Goal: Task Accomplishment & Management: Manage account settings

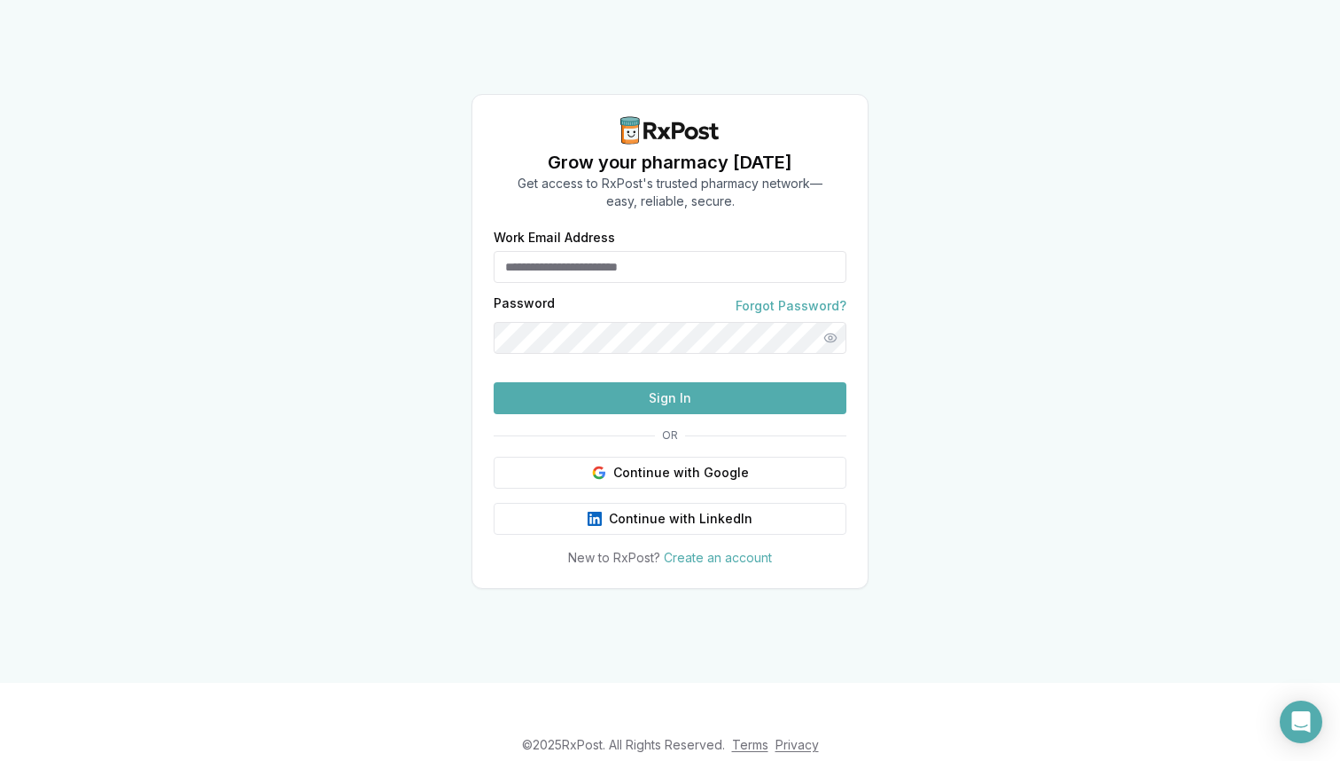
type input "**********"
click at [605, 414] on button "Sign In" at bounding box center [670, 398] width 353 height 32
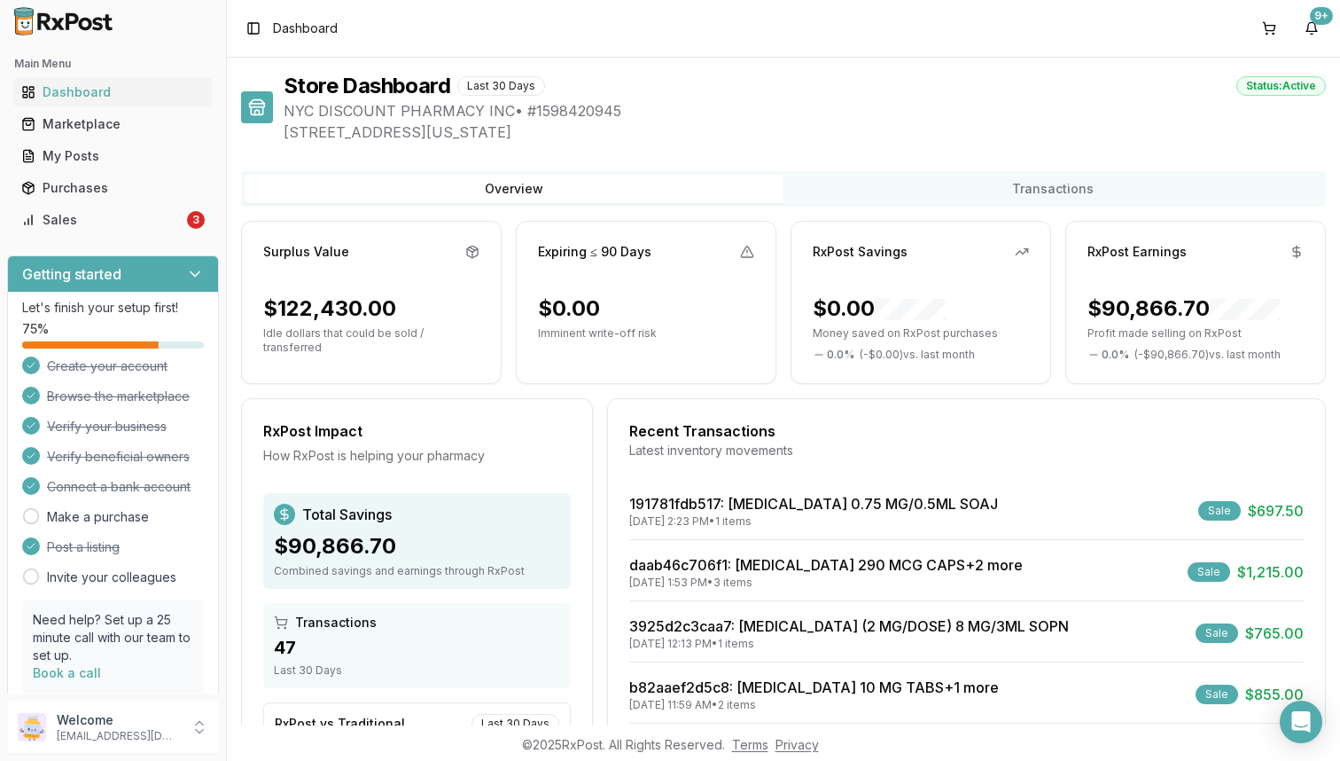
click at [167, 239] on div "Main Menu Dashboard Marketplace My Posts Purchases Sales 3" at bounding box center [113, 142] width 226 height 199
click at [167, 228] on div "Sales" at bounding box center [102, 220] width 162 height 18
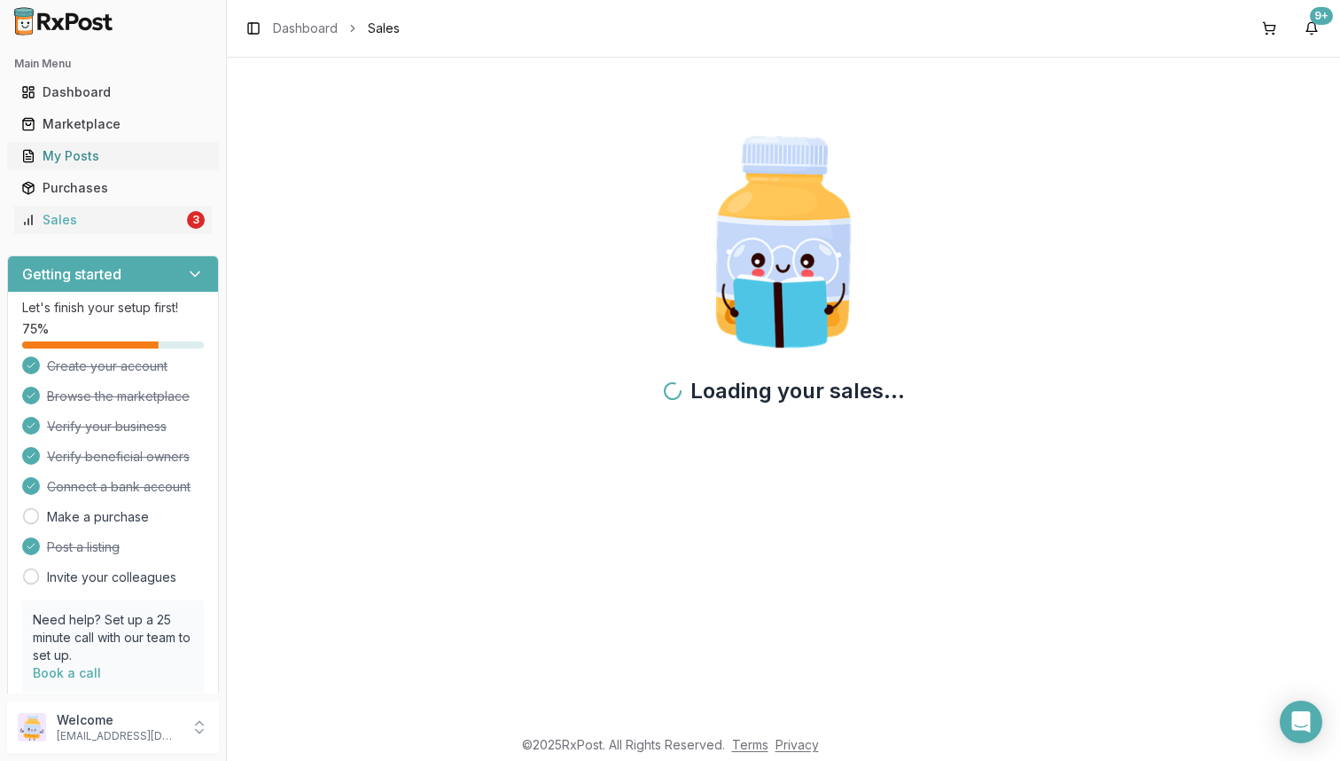
click at [154, 166] on link "My Posts" at bounding box center [113, 156] width 198 height 32
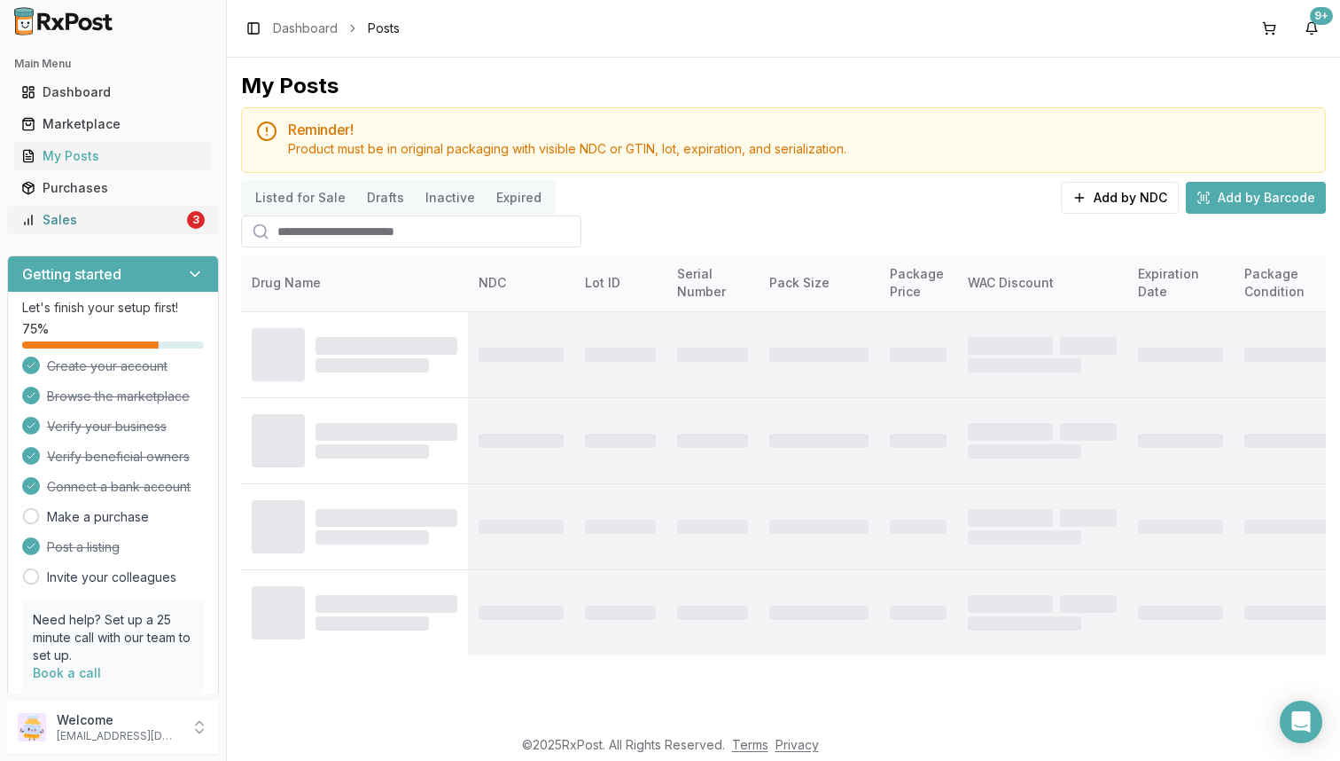
click at [152, 219] on div "Sales" at bounding box center [102, 220] width 162 height 18
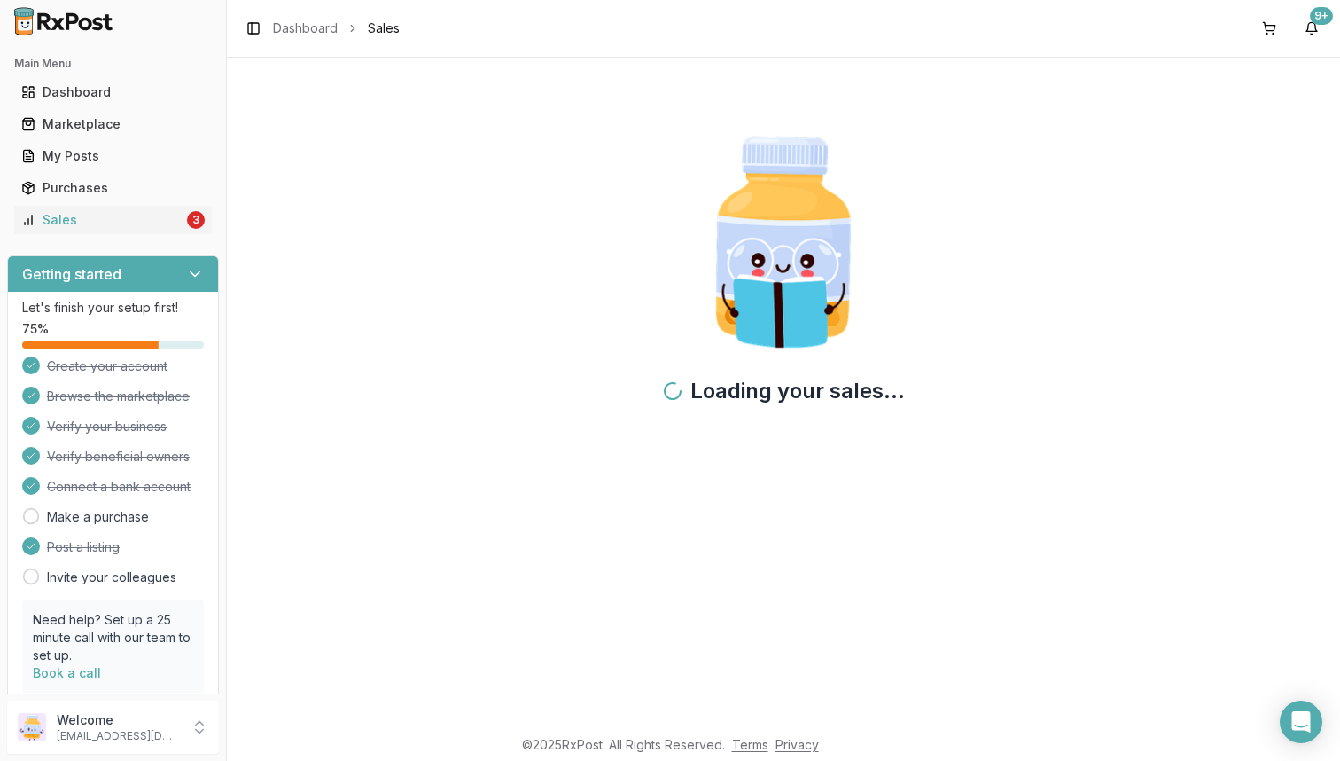
click at [94, 23] on img at bounding box center [63, 21] width 113 height 28
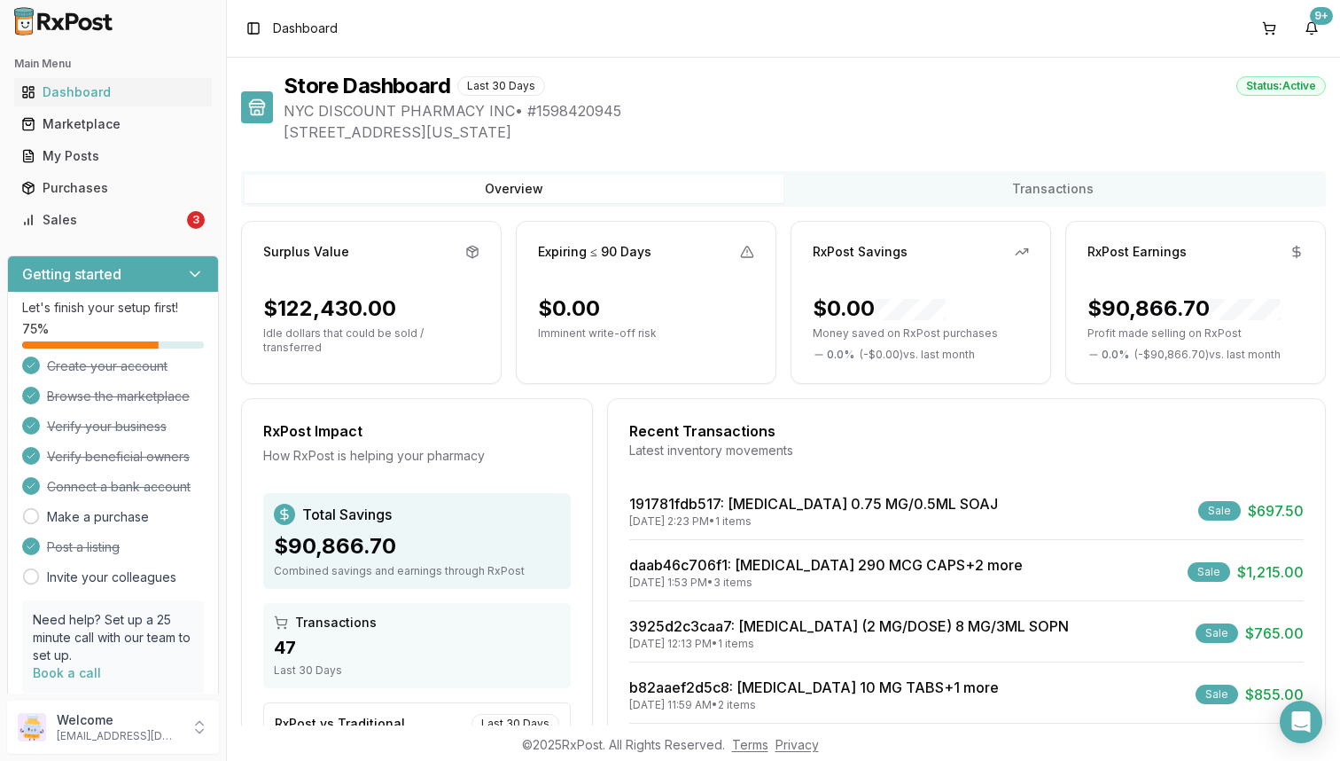
click at [90, 35] on img at bounding box center [63, 21] width 113 height 28
click at [102, 216] on div "Sales" at bounding box center [102, 220] width 162 height 18
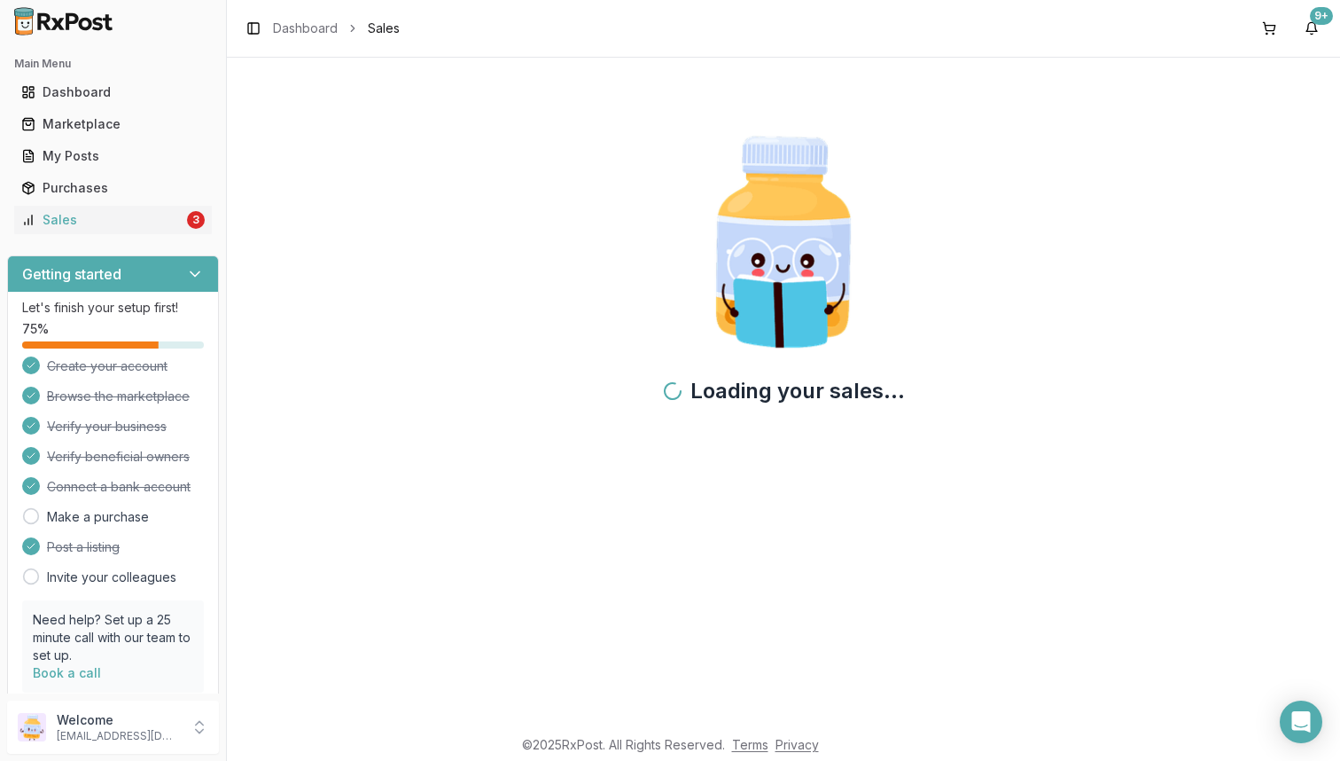
click at [373, 34] on span "Sales" at bounding box center [384, 29] width 32 height 18
click at [347, 28] on icon "breadcrumb" at bounding box center [353, 28] width 12 height 12
click at [308, 32] on link "Dashboard" at bounding box center [305, 29] width 65 height 18
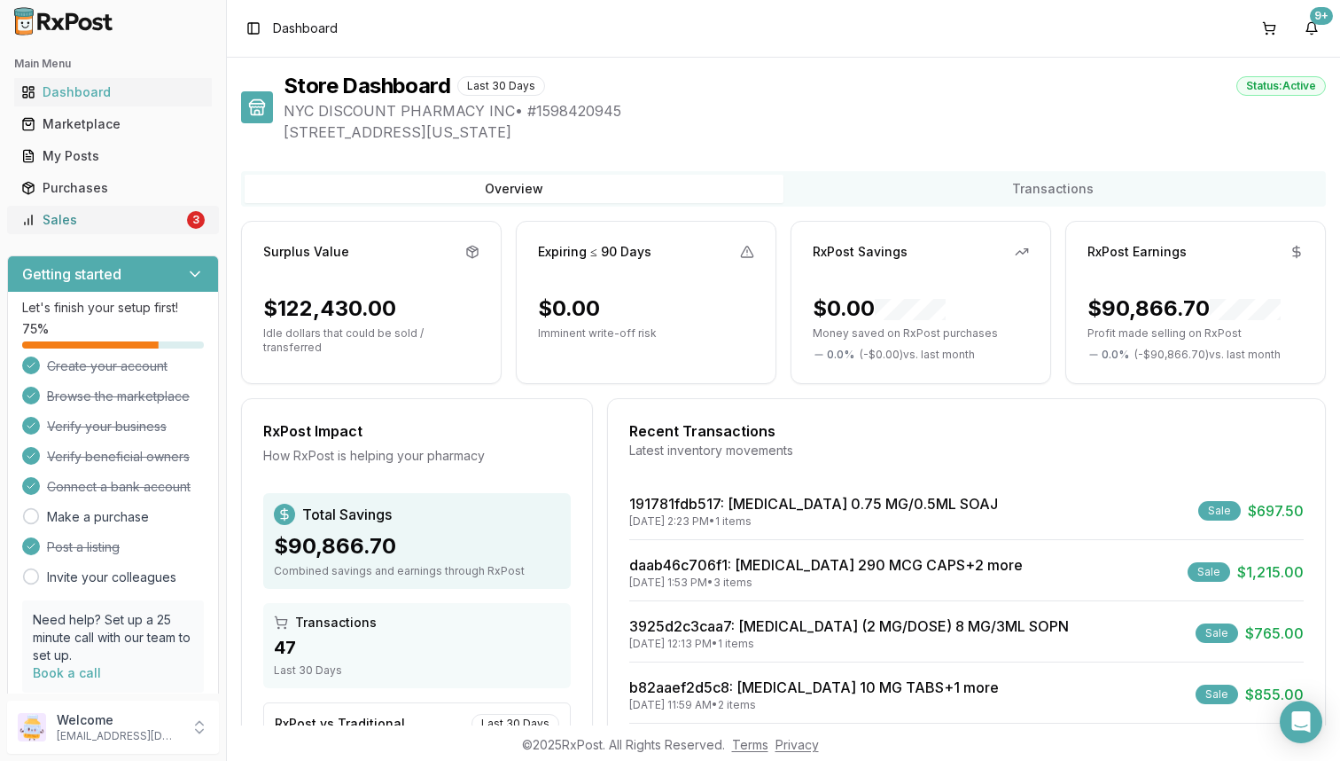
click at [141, 212] on div "Sales" at bounding box center [102, 220] width 162 height 18
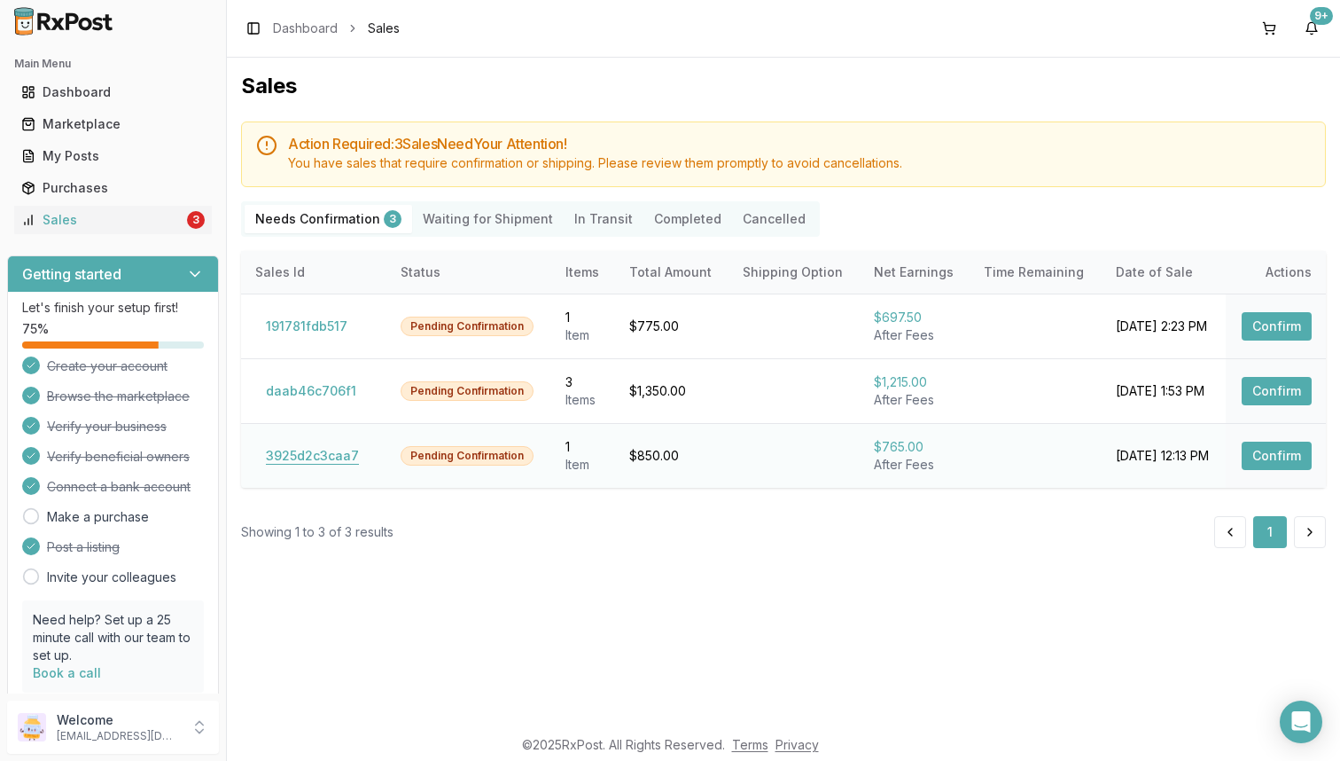
click at [313, 447] on button "3925d2c3caa7" at bounding box center [312, 455] width 114 height 28
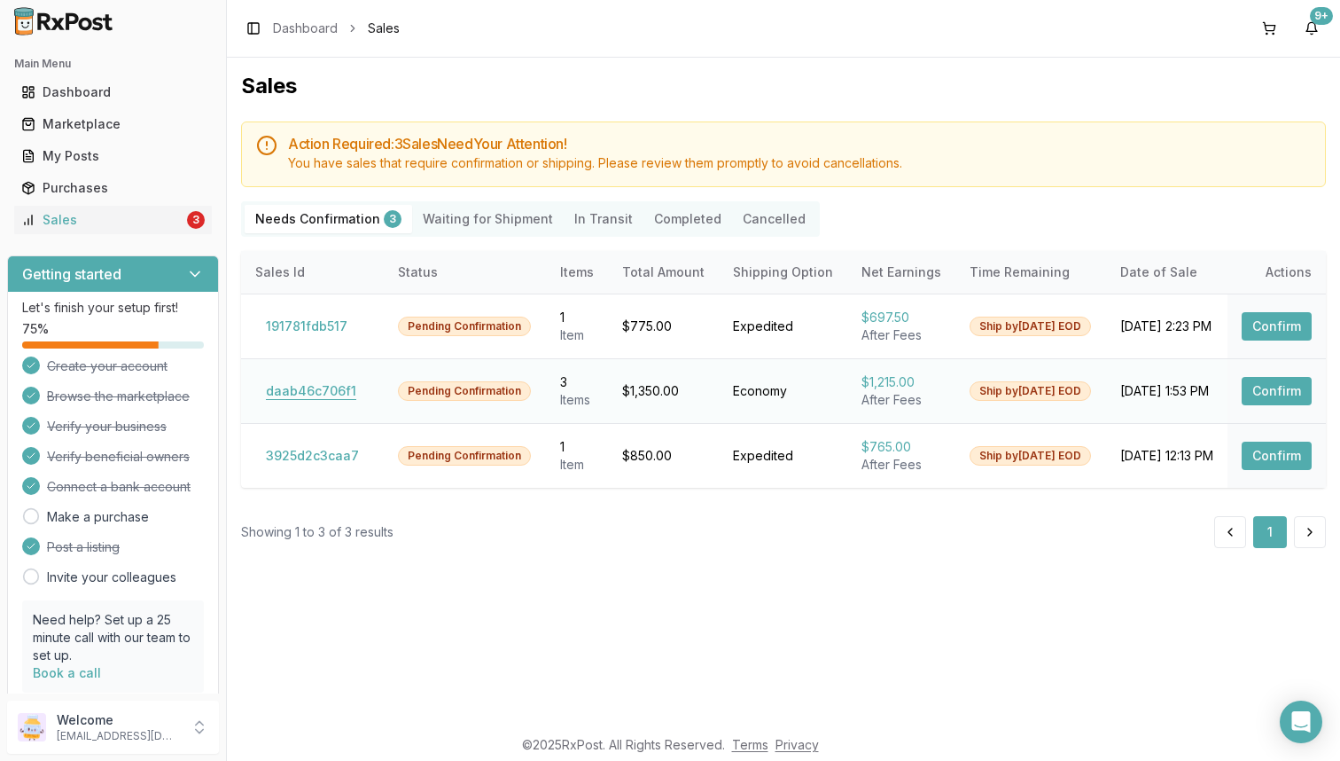
click at [306, 391] on button "daab46c706f1" at bounding box center [311, 391] width 112 height 28
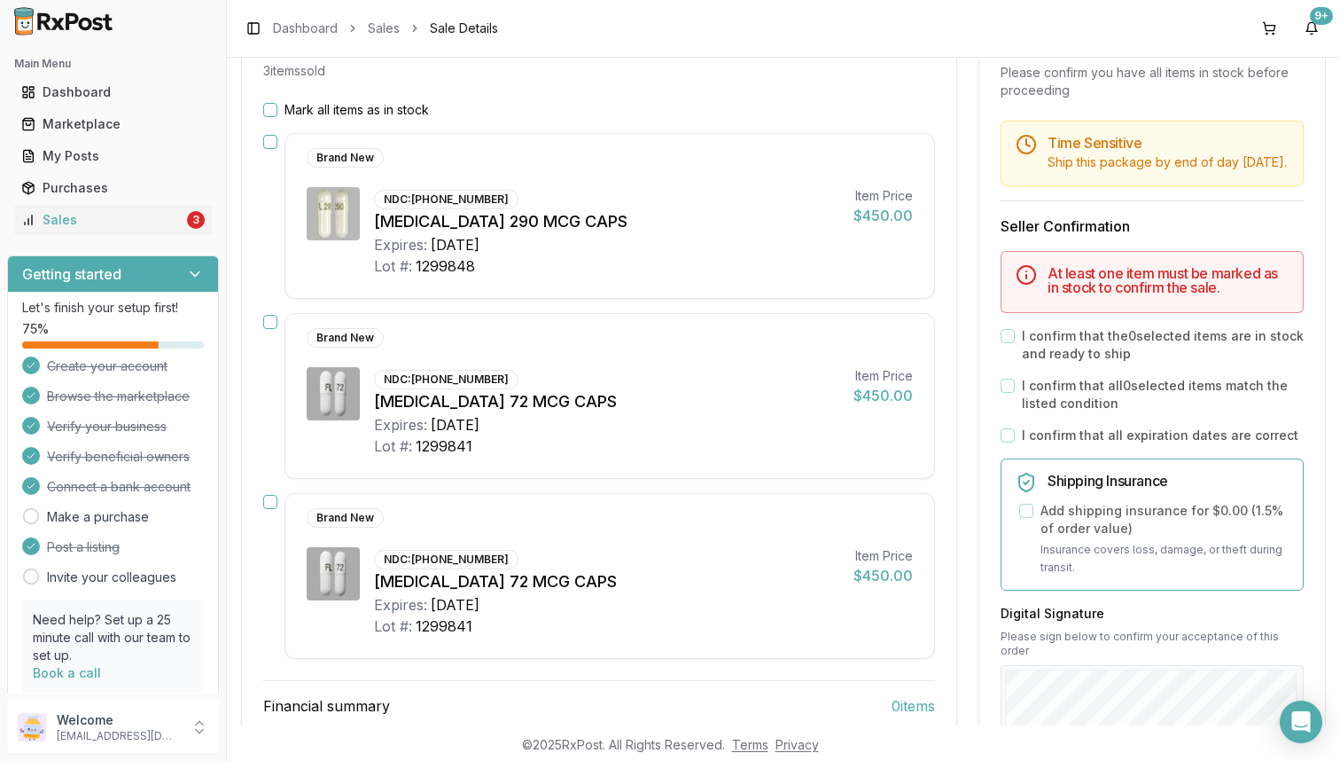
scroll to position [207, 0]
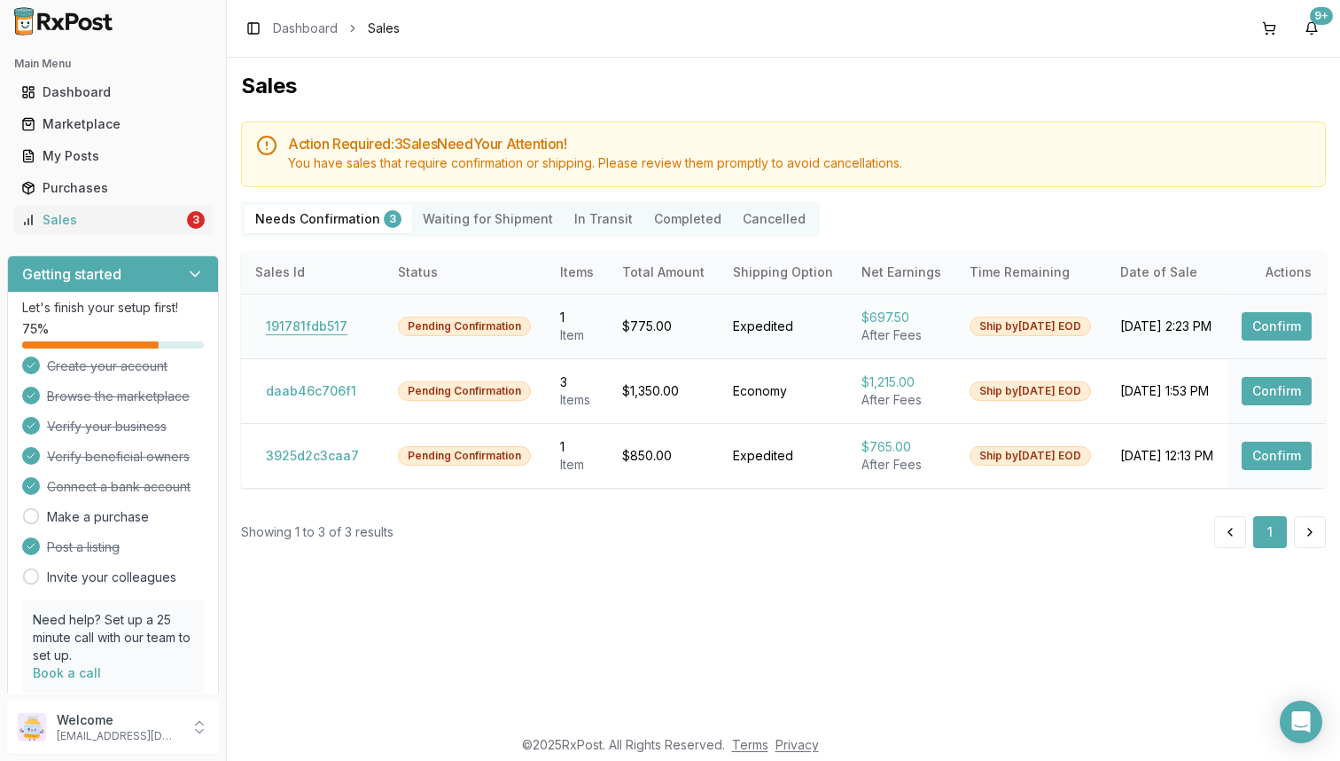
click at [311, 319] on button "191781fdb517" at bounding box center [306, 326] width 103 height 28
click at [319, 401] on button "daab46c706f1" at bounding box center [311, 391] width 112 height 28
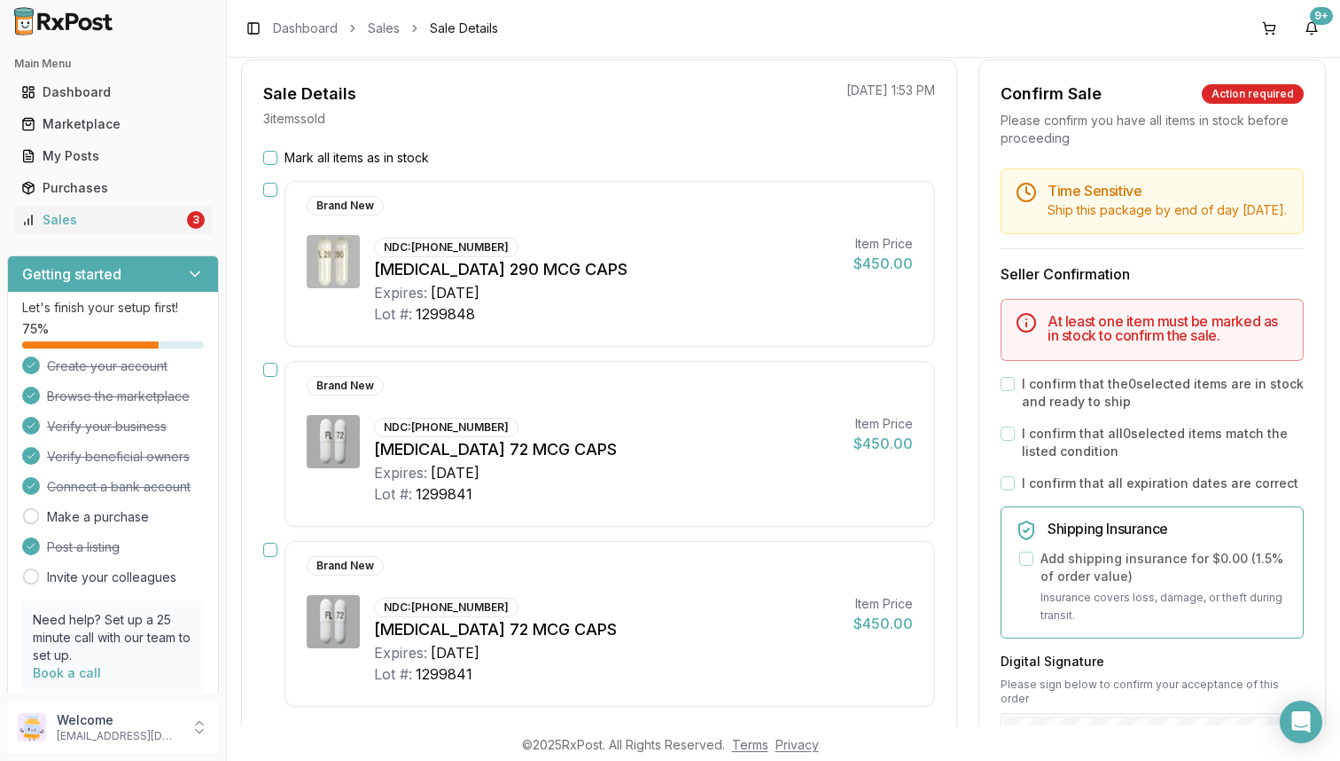
scroll to position [157, 0]
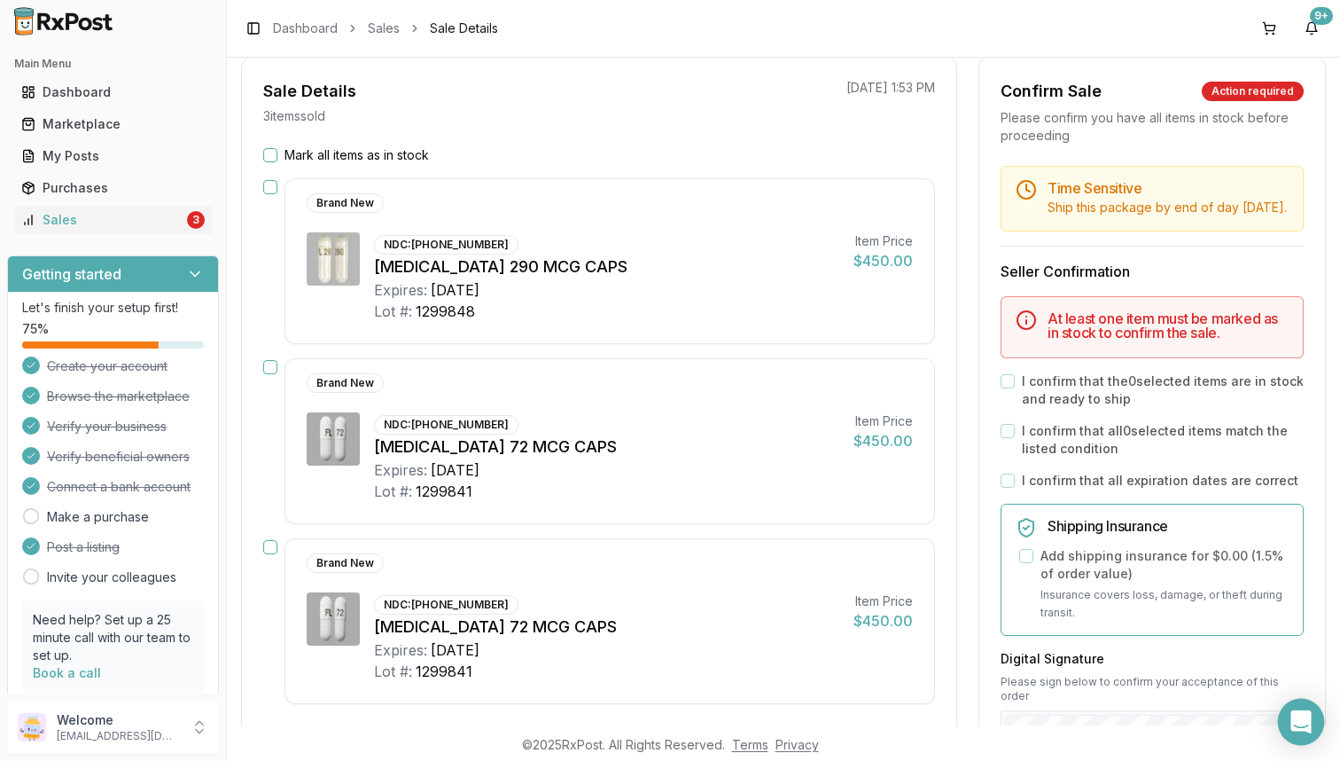
click at [1304, 728] on icon "Open Intercom Messenger" at bounding box center [1301, 721] width 20 height 23
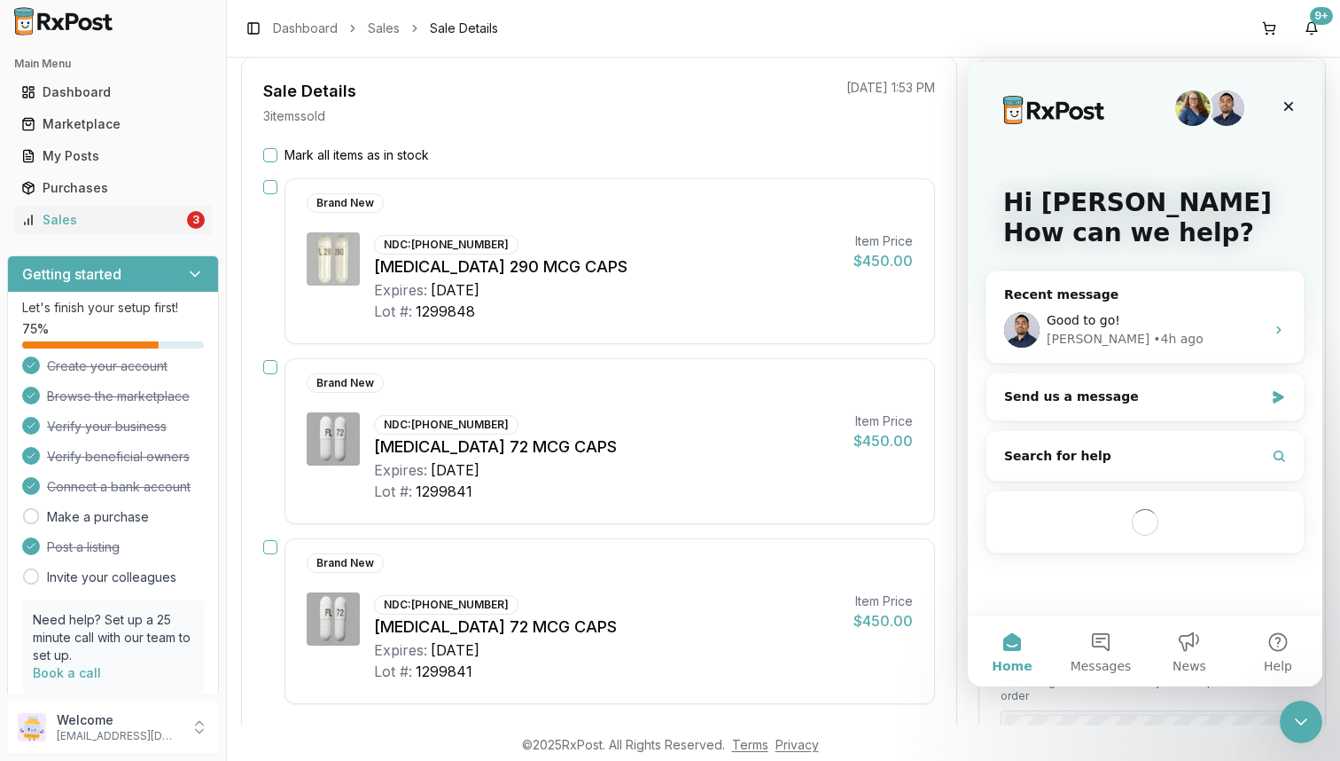
scroll to position [0, 0]
click at [1179, 330] on div "Manuel • 4h ago" at bounding box center [1156, 339] width 218 height 19
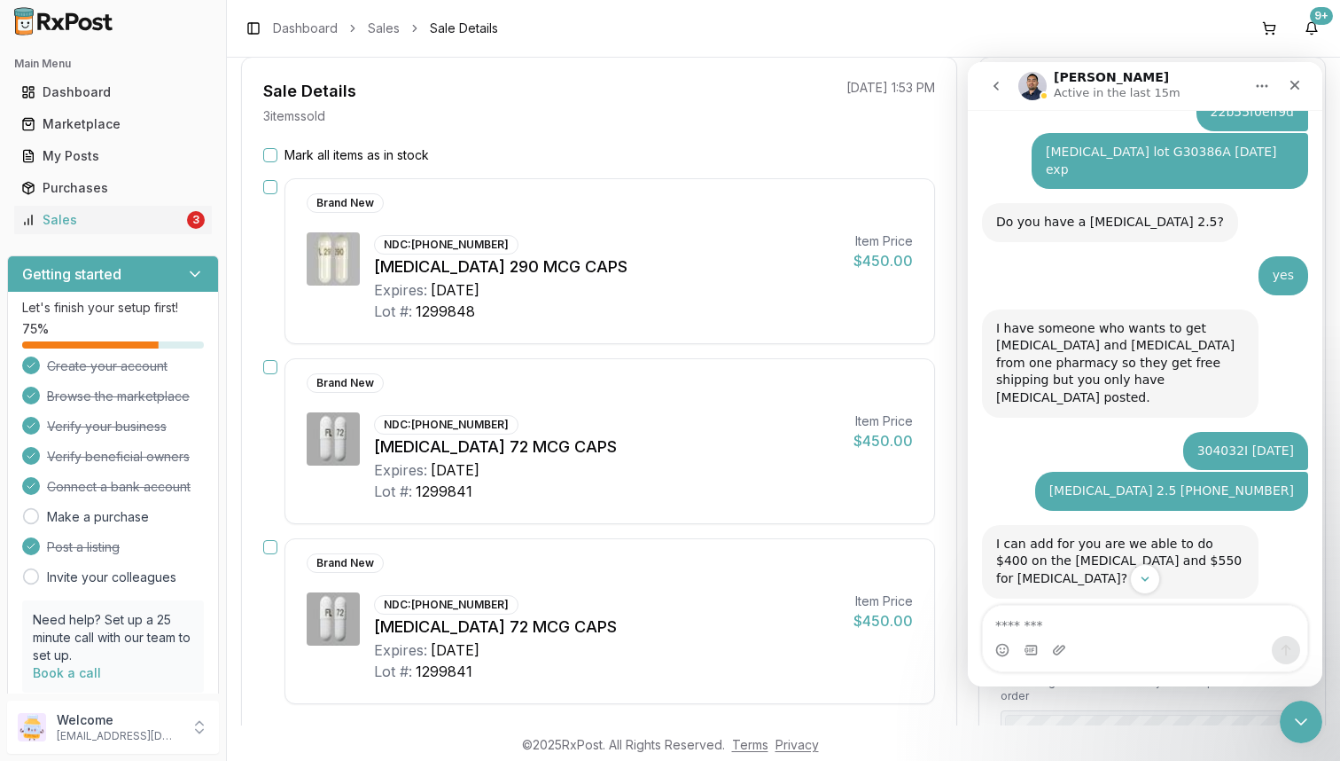
scroll to position [2612, 0]
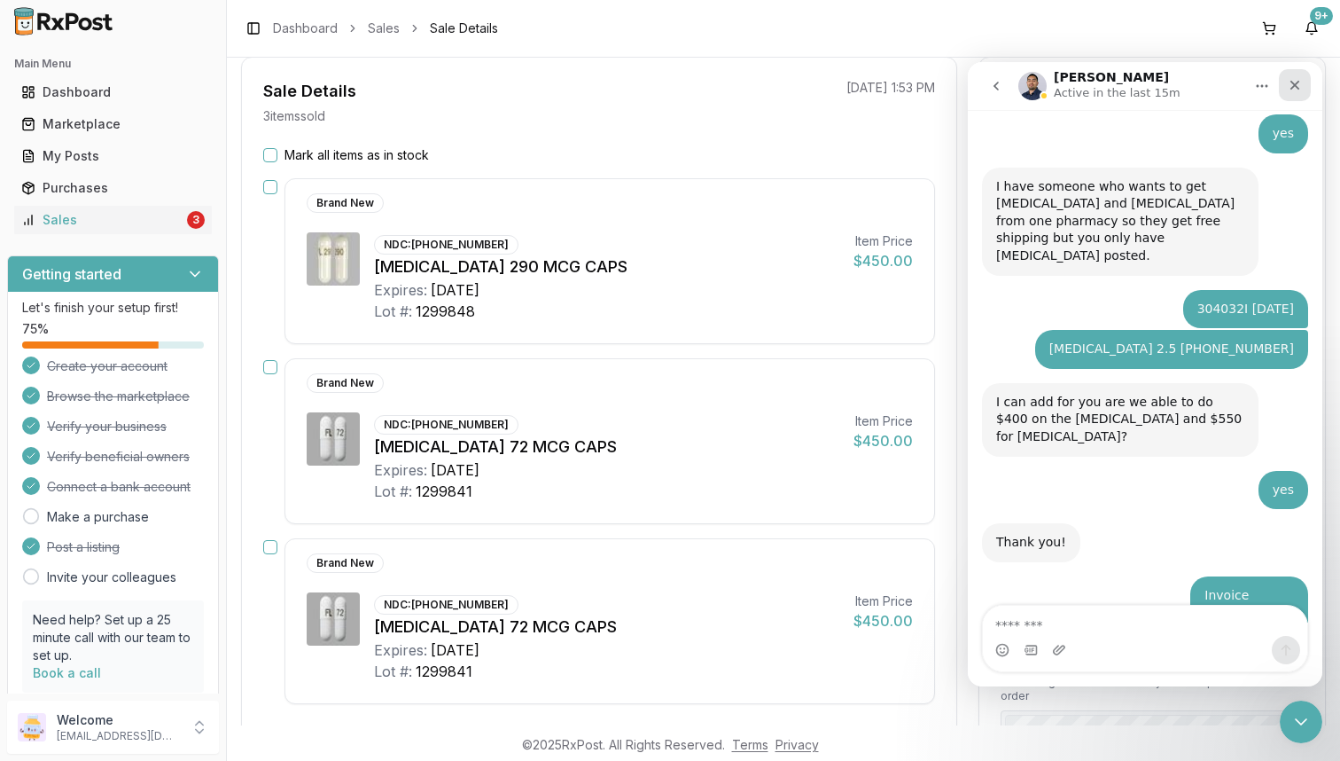
click at [1300, 83] on icon "Close" at bounding box center [1295, 85] width 14 height 14
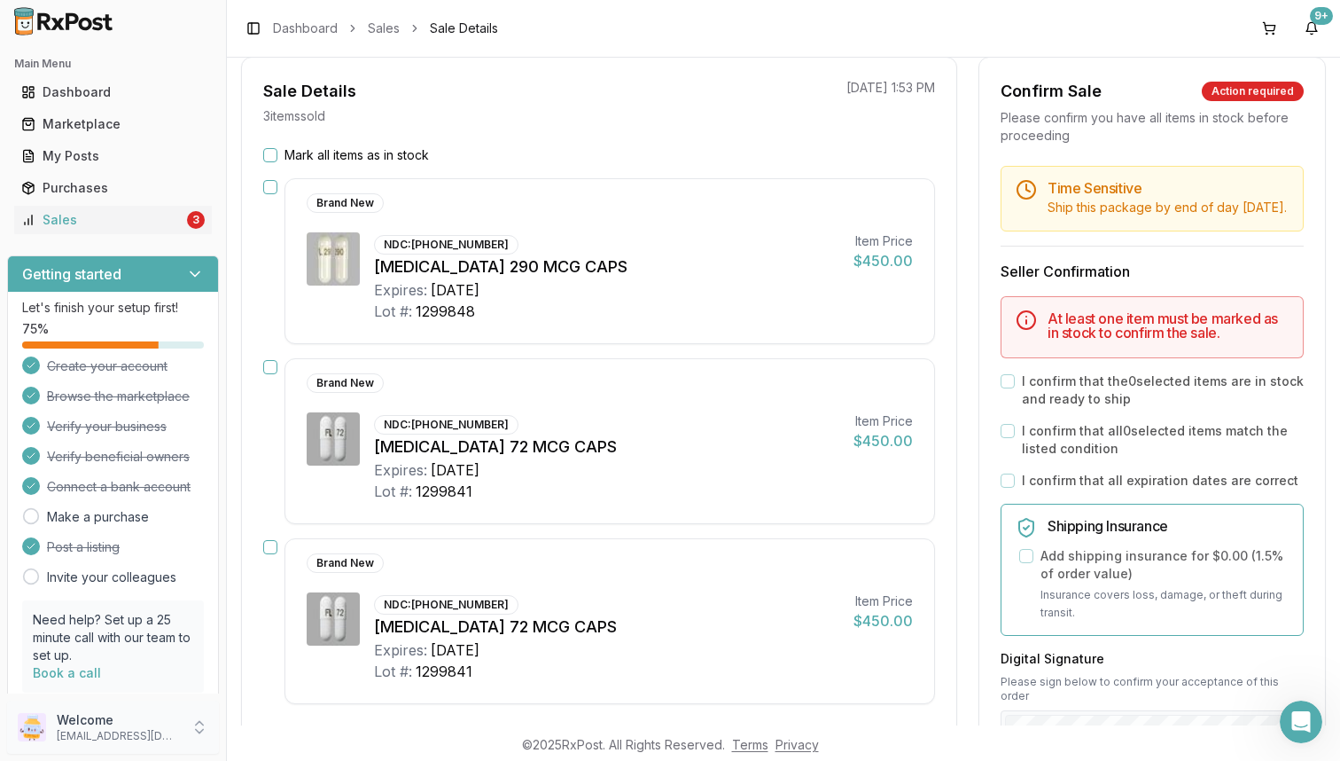
click at [151, 725] on p "Welcome" at bounding box center [118, 720] width 123 height 18
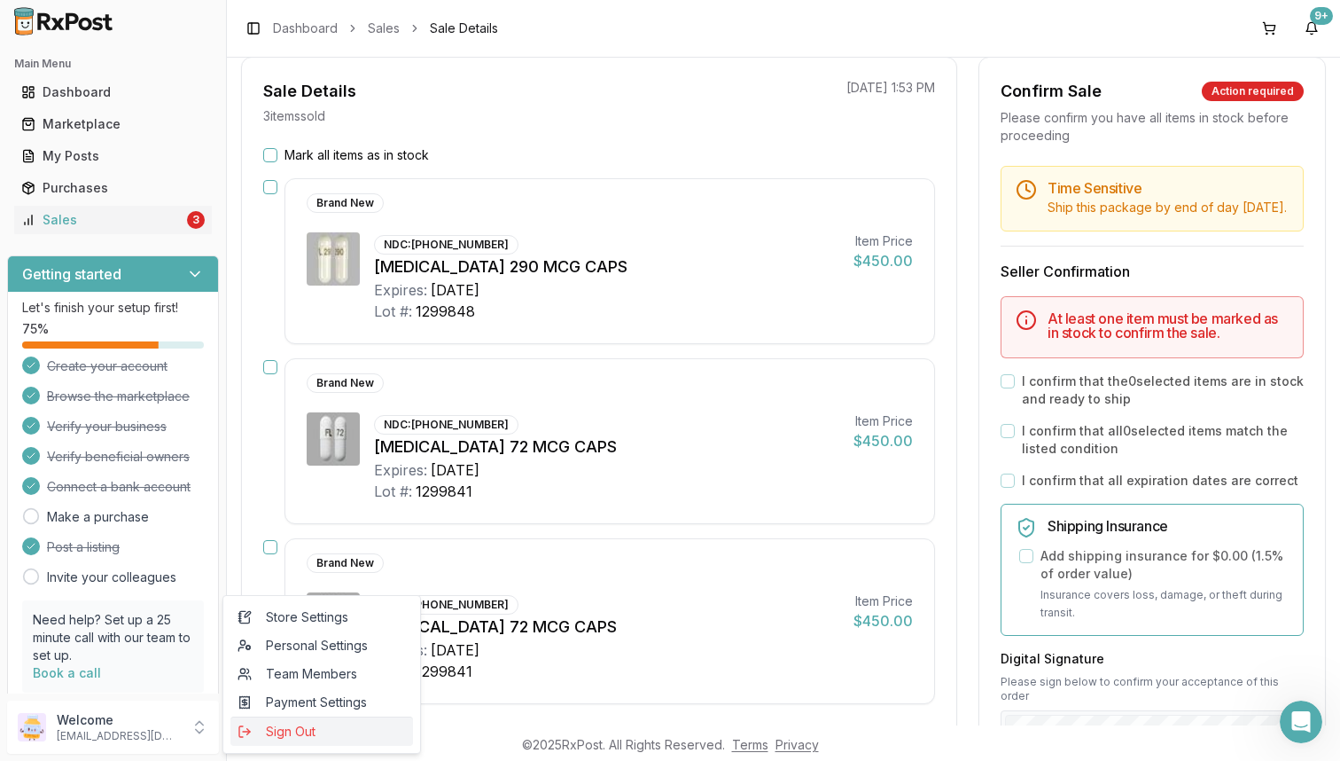
click at [303, 727] on span "Sign Out" at bounding box center [322, 731] width 168 height 18
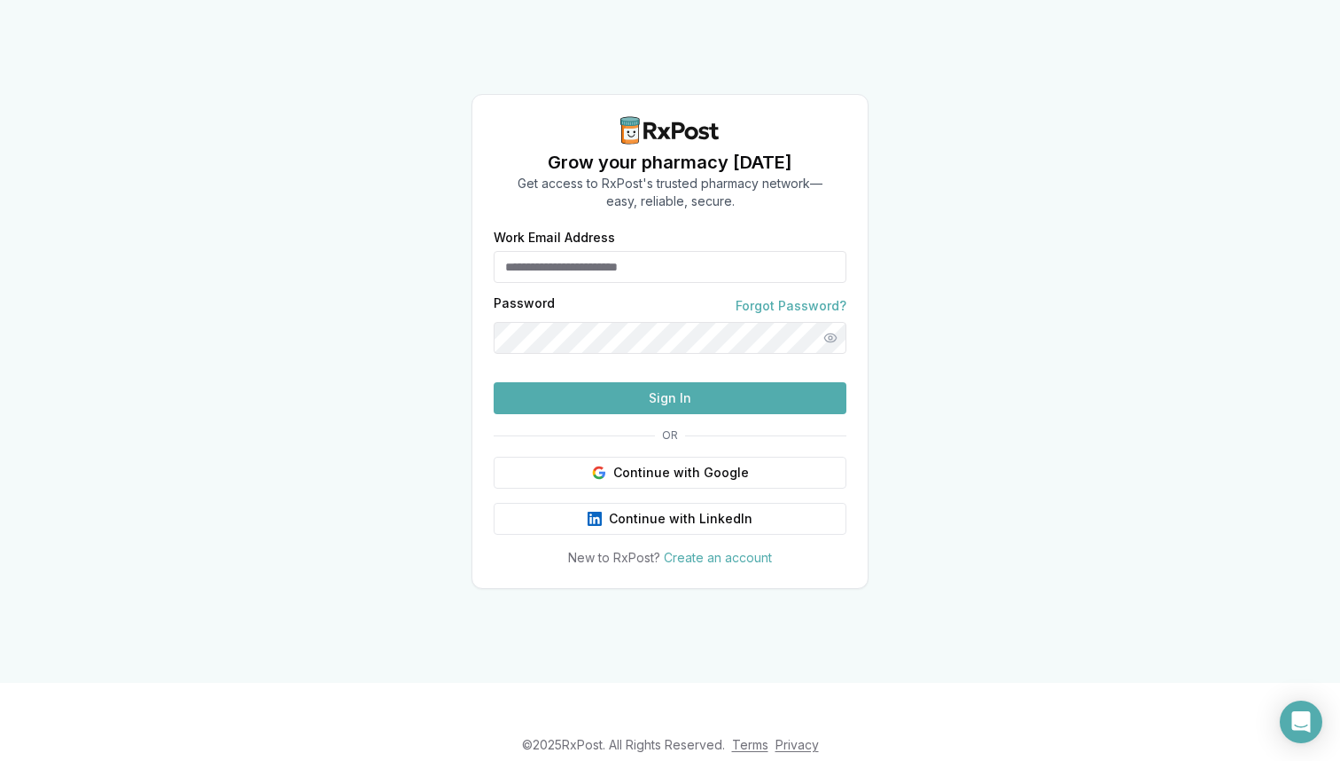
type input "**********"
drag, startPoint x: 717, startPoint y: 233, endPoint x: 475, endPoint y: 228, distance: 242.0
click at [475, 231] on div "**********" at bounding box center [669, 398] width 395 height 335
